Goal: Task Accomplishment & Management: Manage account settings

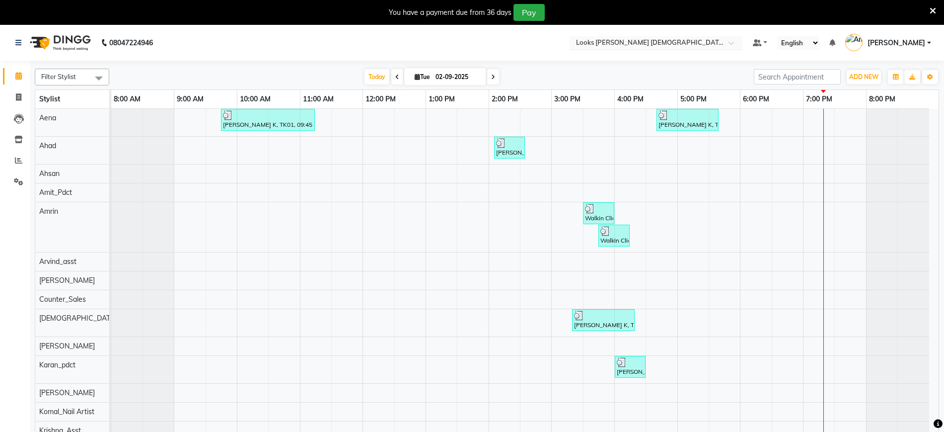
click at [635, 39] on input "text" at bounding box center [646, 44] width 144 height 10
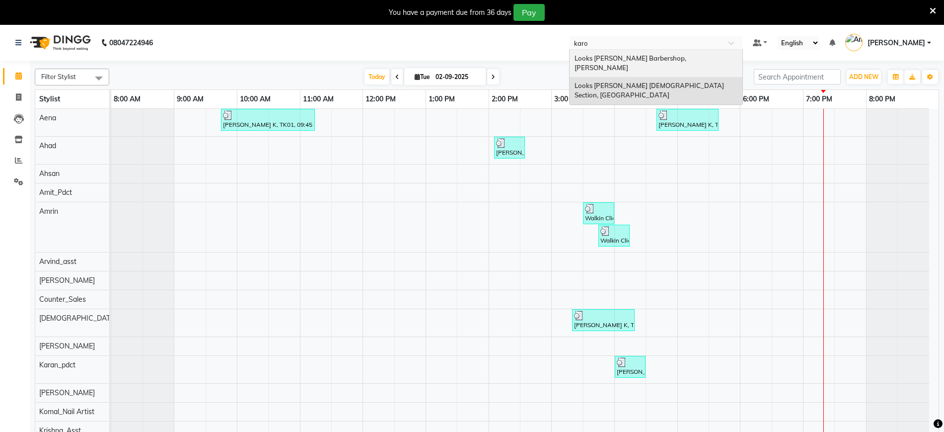
type input "[PERSON_NAME]"
click at [625, 59] on span "Looks [PERSON_NAME] Barbershop, [PERSON_NAME]" at bounding box center [631, 63] width 113 height 18
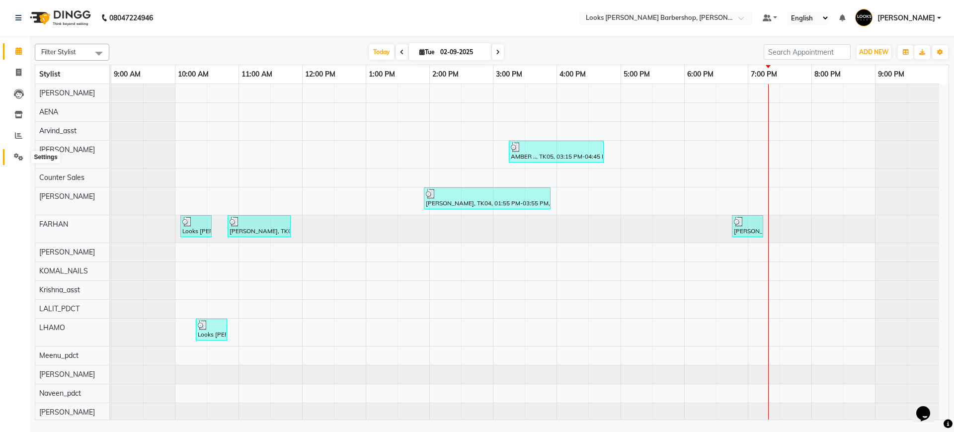
click at [15, 157] on icon at bounding box center [18, 156] width 9 height 7
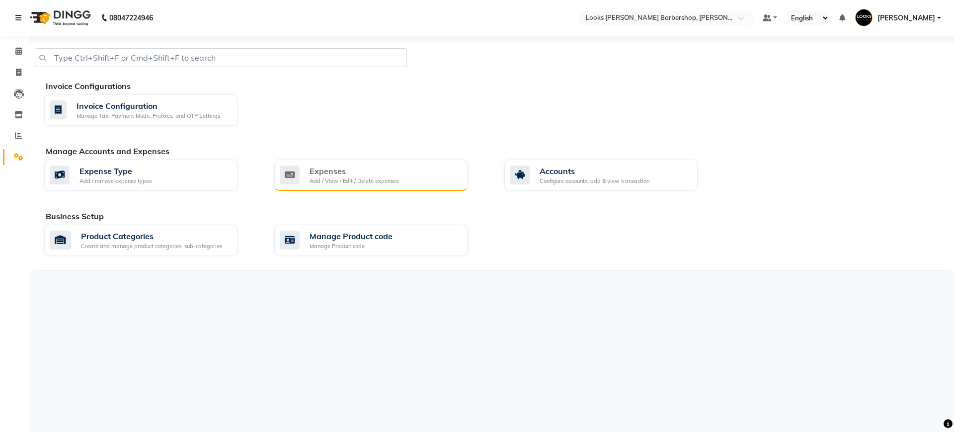
click at [347, 171] on div "Expenses" at bounding box center [353, 171] width 89 height 12
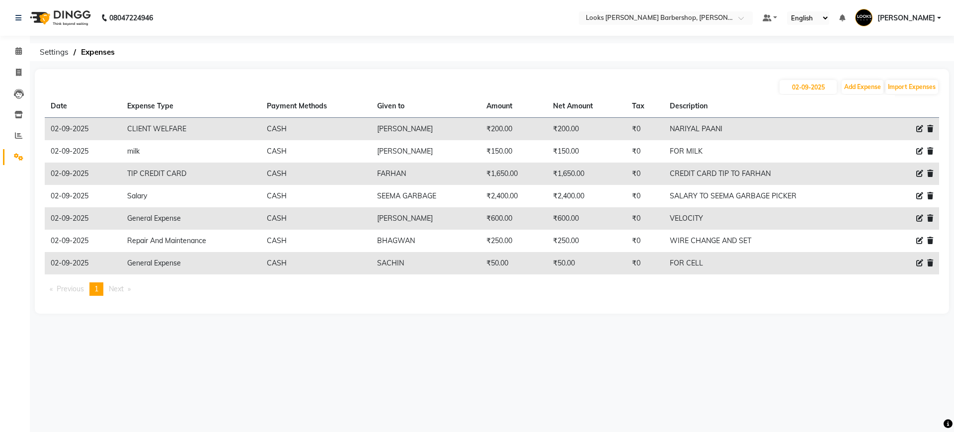
drag, startPoint x: 673, startPoint y: 218, endPoint x: 679, endPoint y: 216, distance: 7.2
click at [672, 218] on td "VELOCITY" at bounding box center [770, 218] width 213 height 22
click at [630, 18] on input "text" at bounding box center [656, 19] width 144 height 10
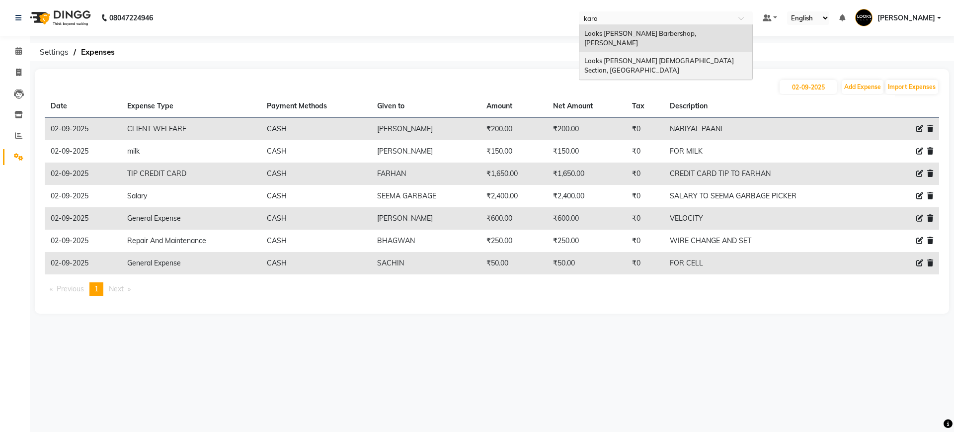
type input "[PERSON_NAME]"
click at [642, 57] on span "Looks [PERSON_NAME] [DEMOGRAPHIC_DATA] Section, [GEOGRAPHIC_DATA]" at bounding box center [659, 66] width 151 height 18
